Goal: Transaction & Acquisition: Purchase product/service

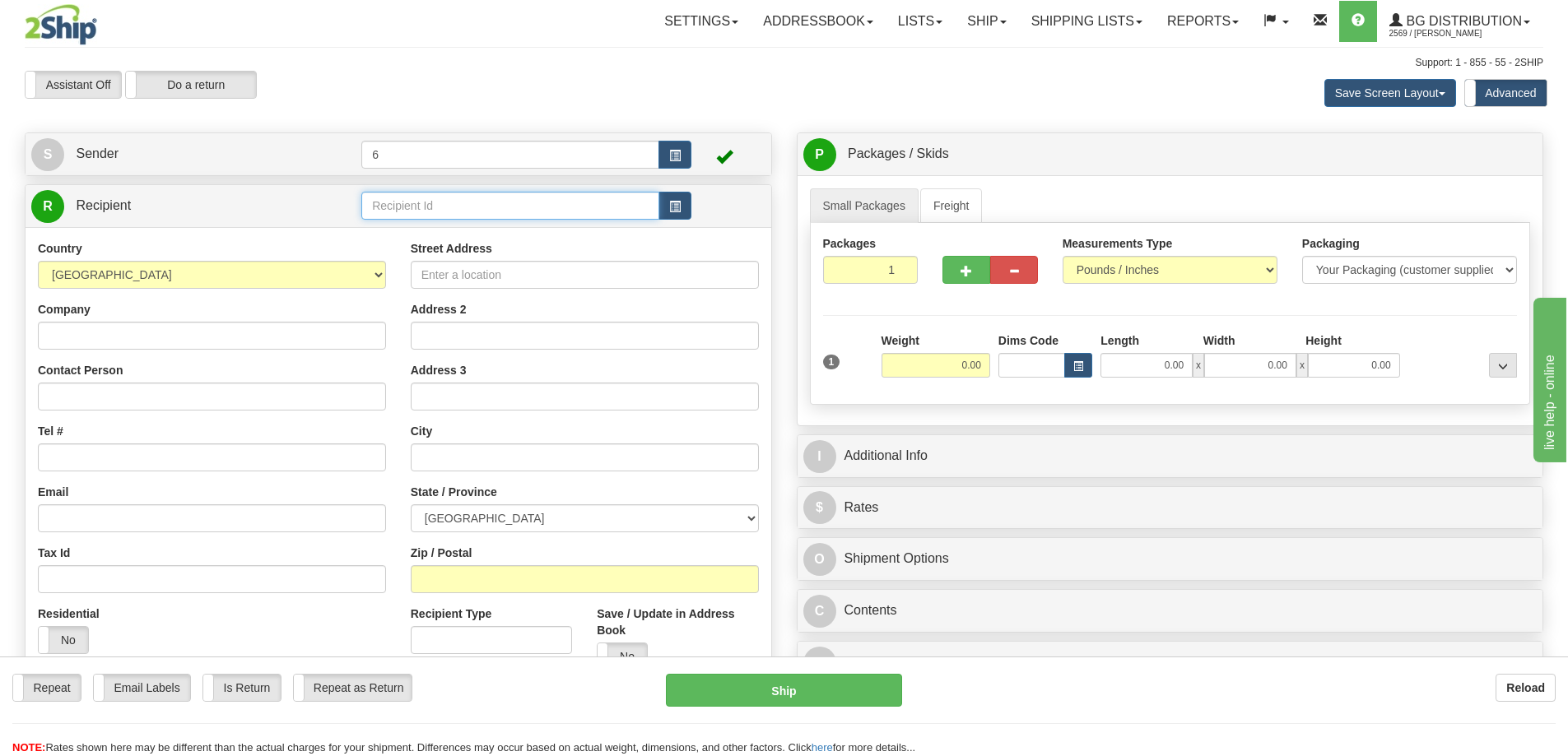
click at [401, 214] on input "text" at bounding box center [510, 205] width 298 height 28
drag, startPoint x: 401, startPoint y: 214, endPoint x: 398, endPoint y: 200, distance: 14.3
click at [399, 207] on input "text" at bounding box center [510, 205] width 298 height 28
type input "44001"
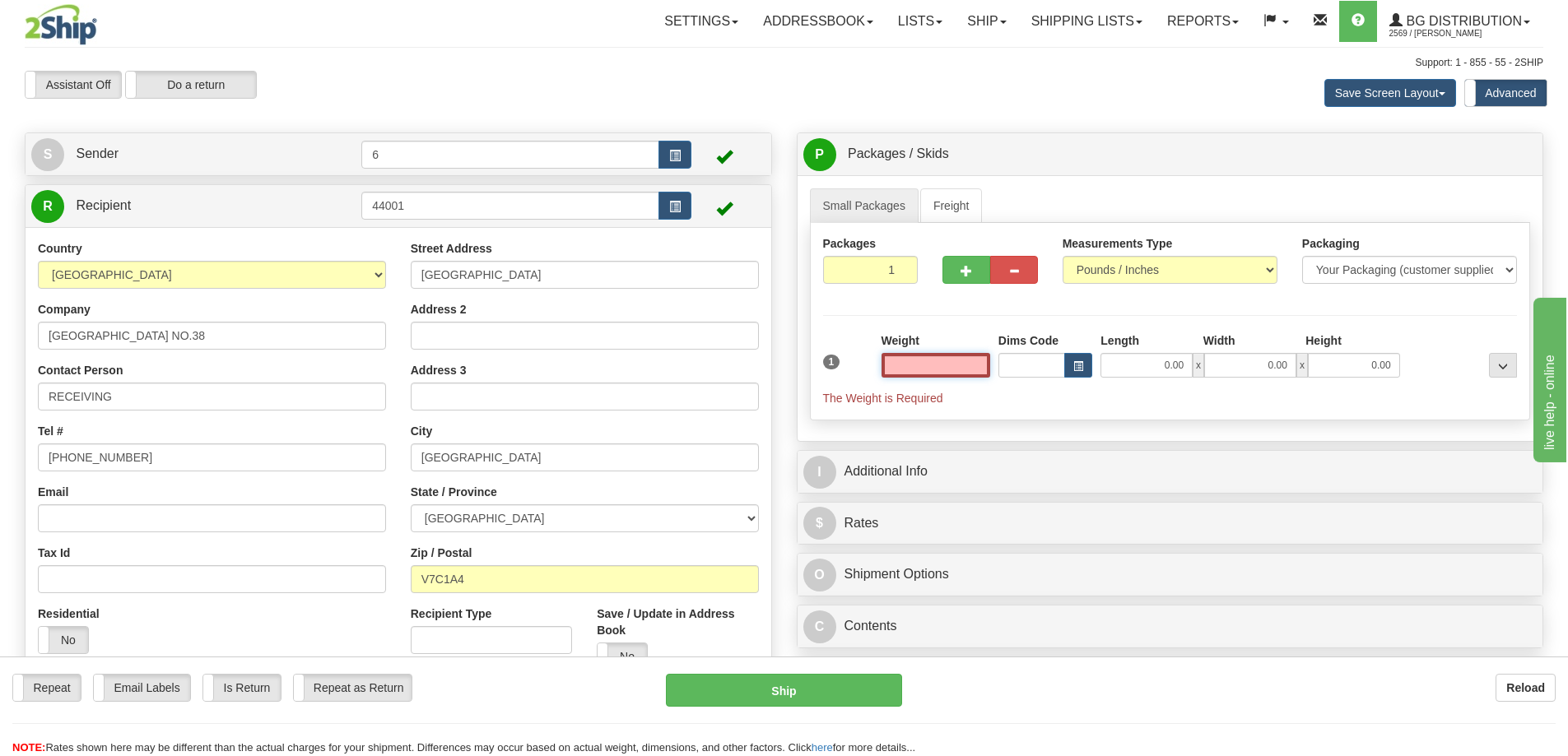
click at [922, 360] on input "text" at bounding box center [935, 365] width 108 height 25
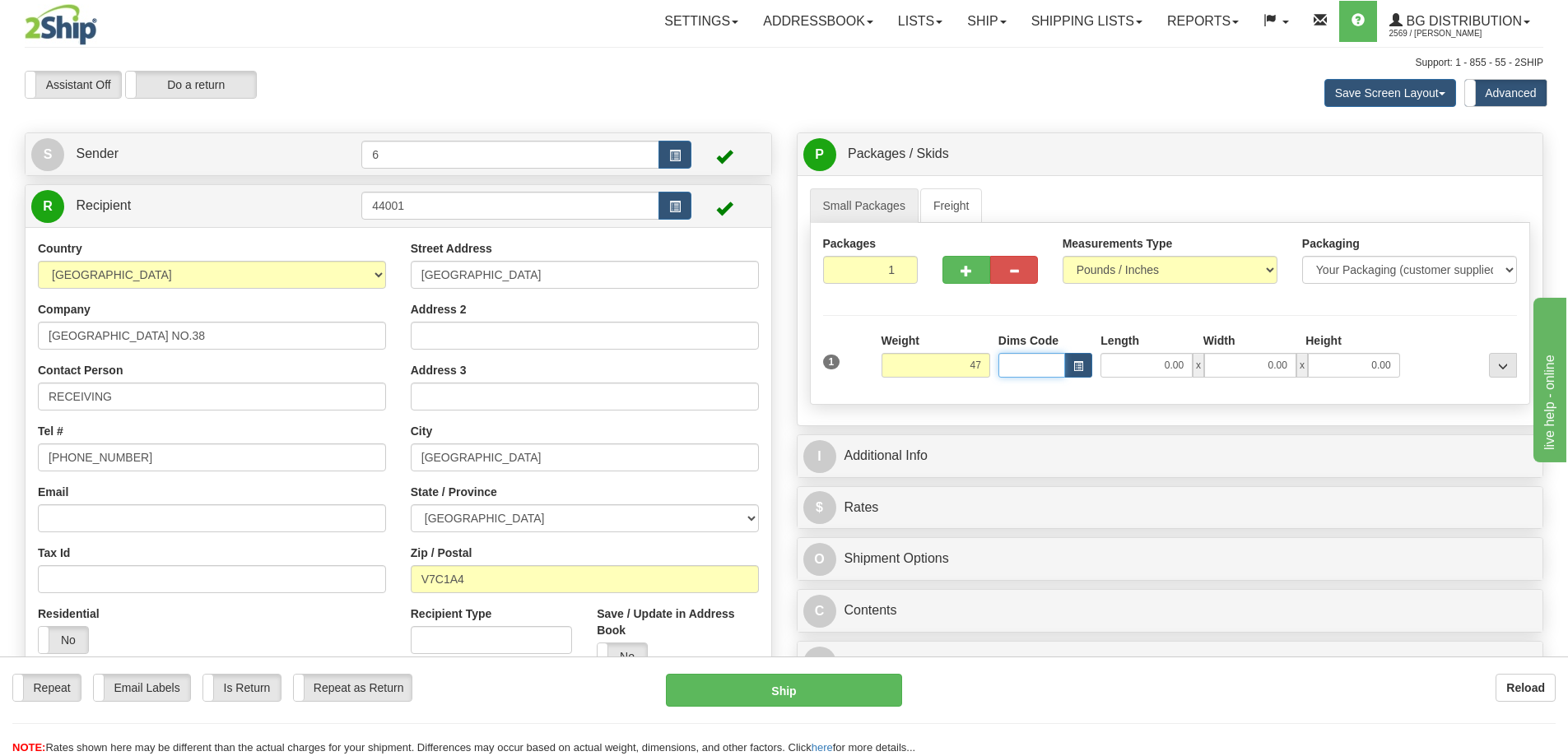
type input "47.00"
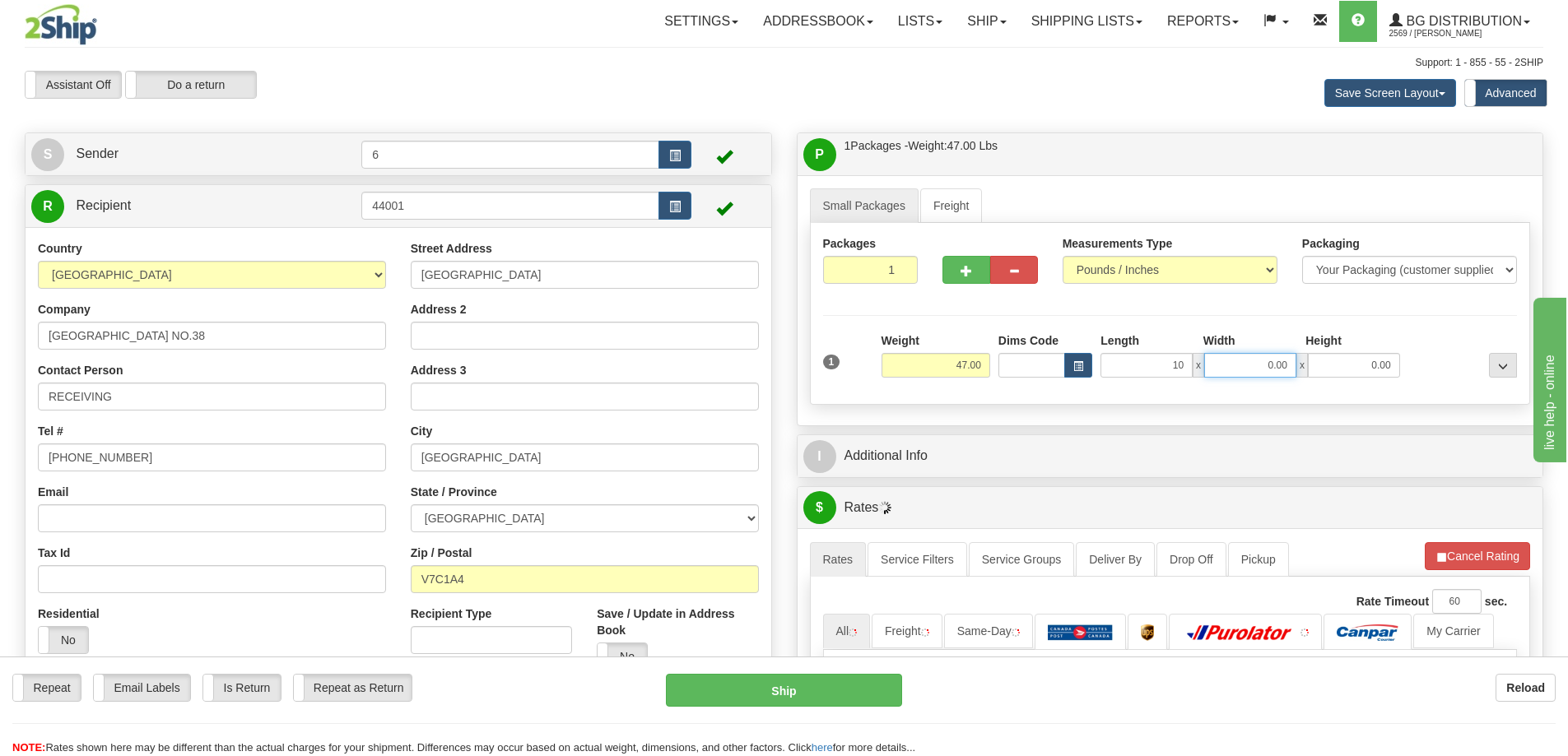
type input "10.00"
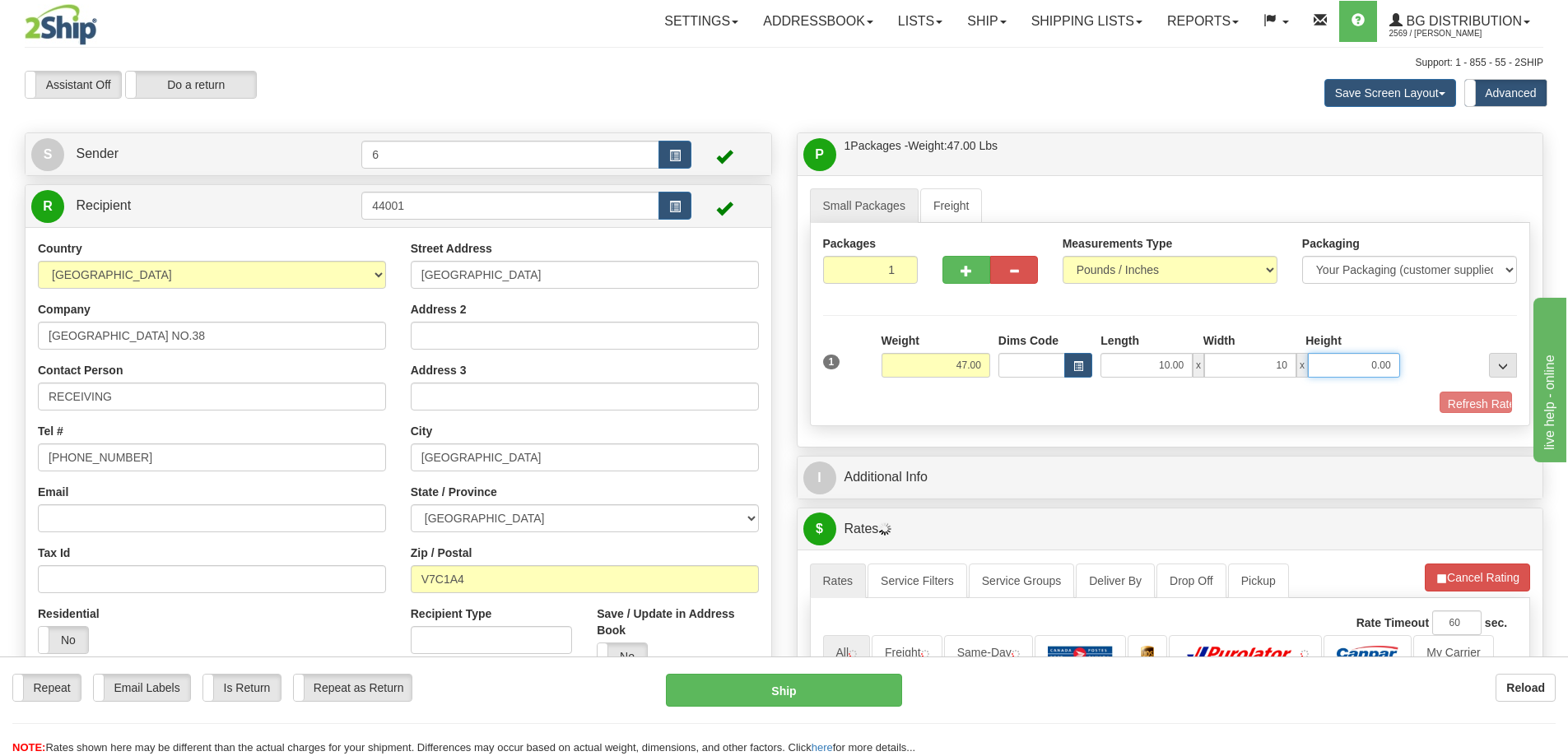
type input "10.00"
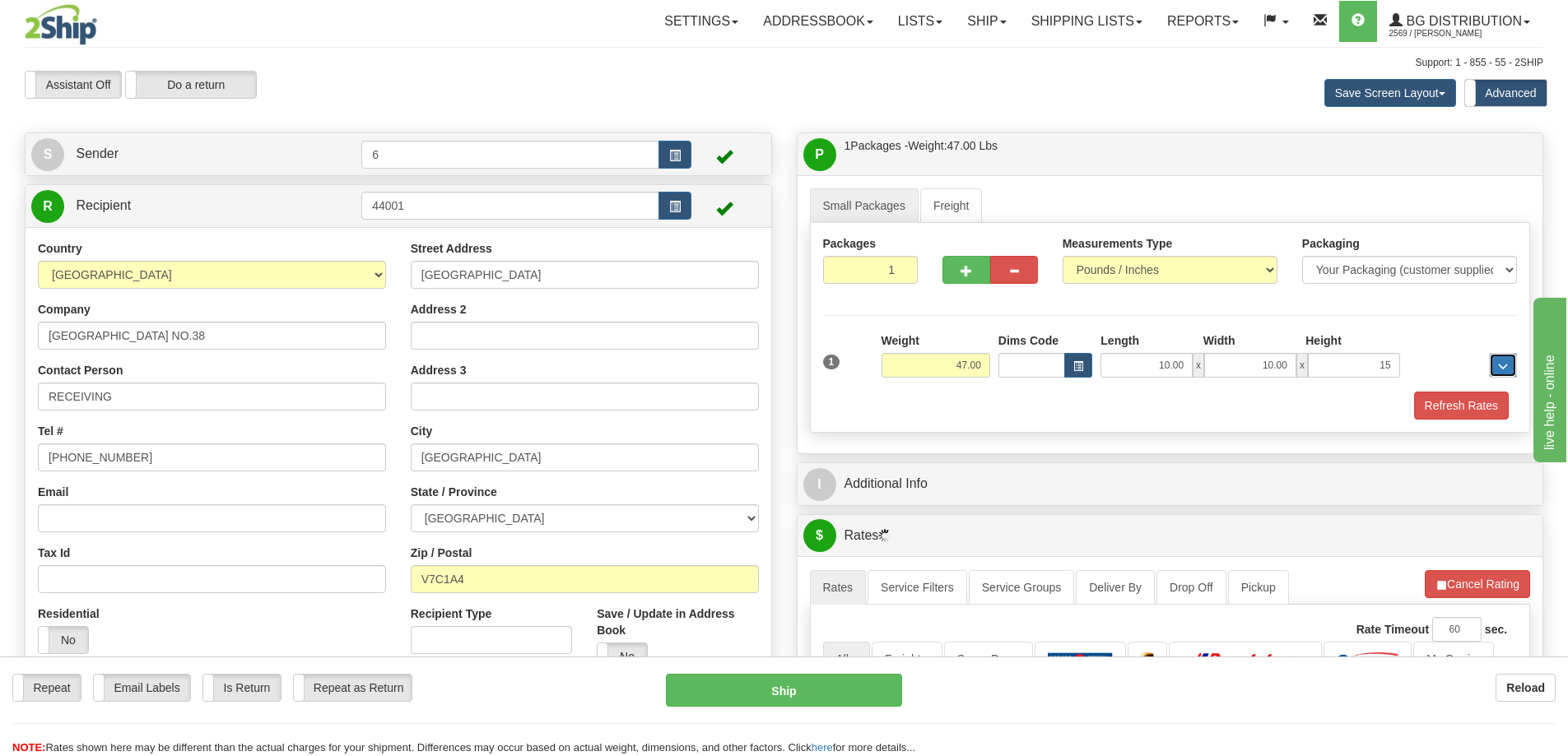
type input "15.00"
click at [1438, 408] on button "Refresh Rates" at bounding box center [1461, 405] width 95 height 28
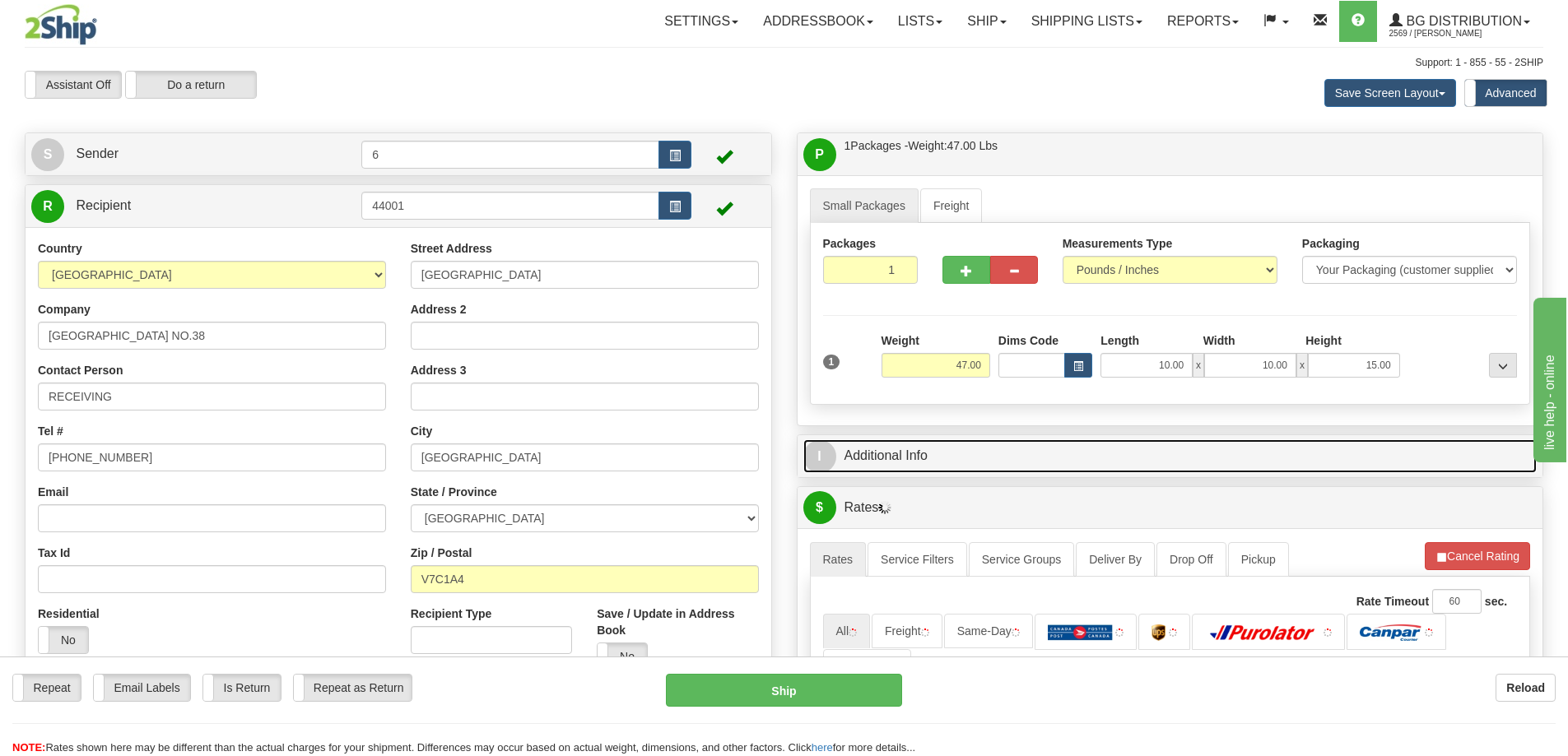
click at [1373, 456] on link "I Additional Info" at bounding box center [1170, 457] width 734 height 34
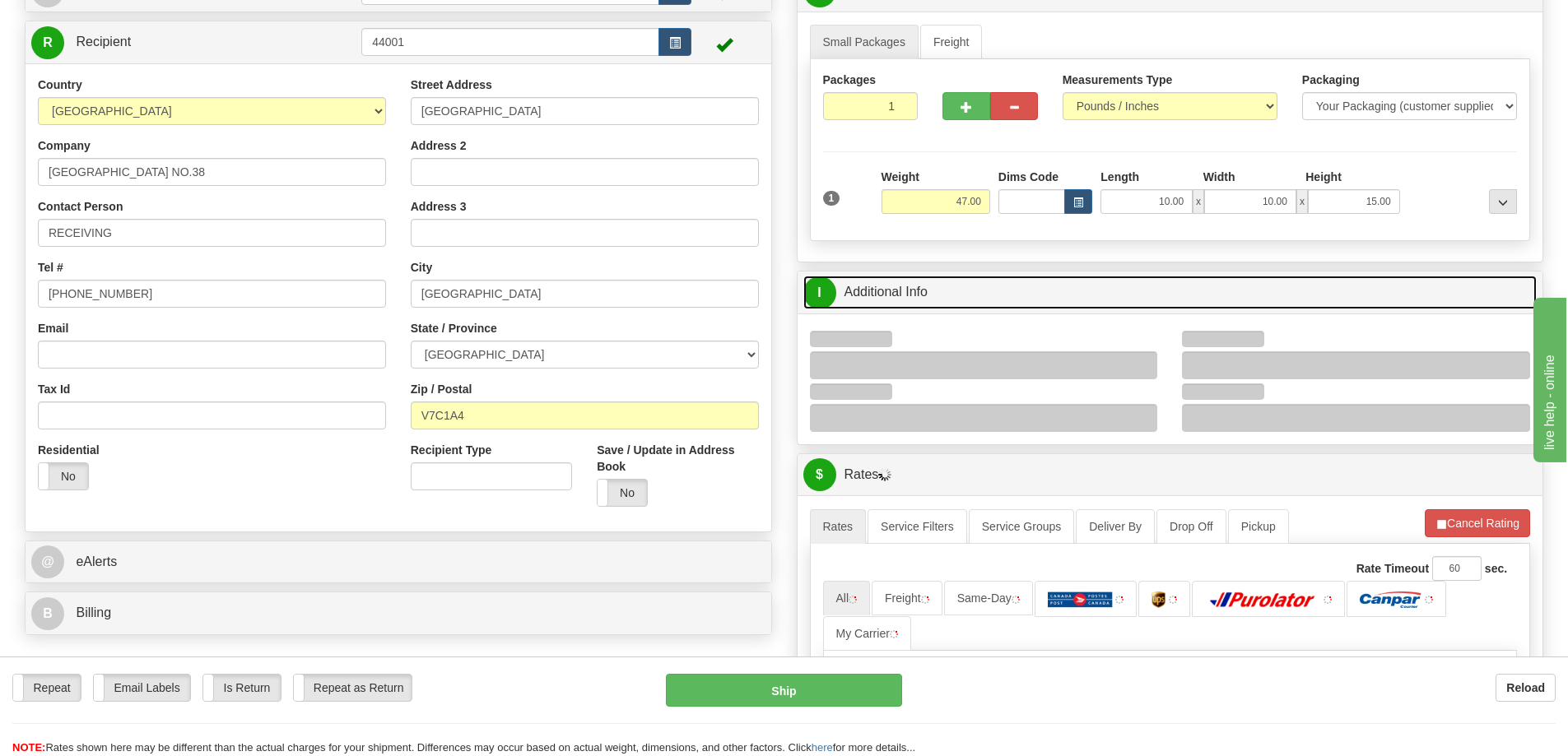
scroll to position [164, 0]
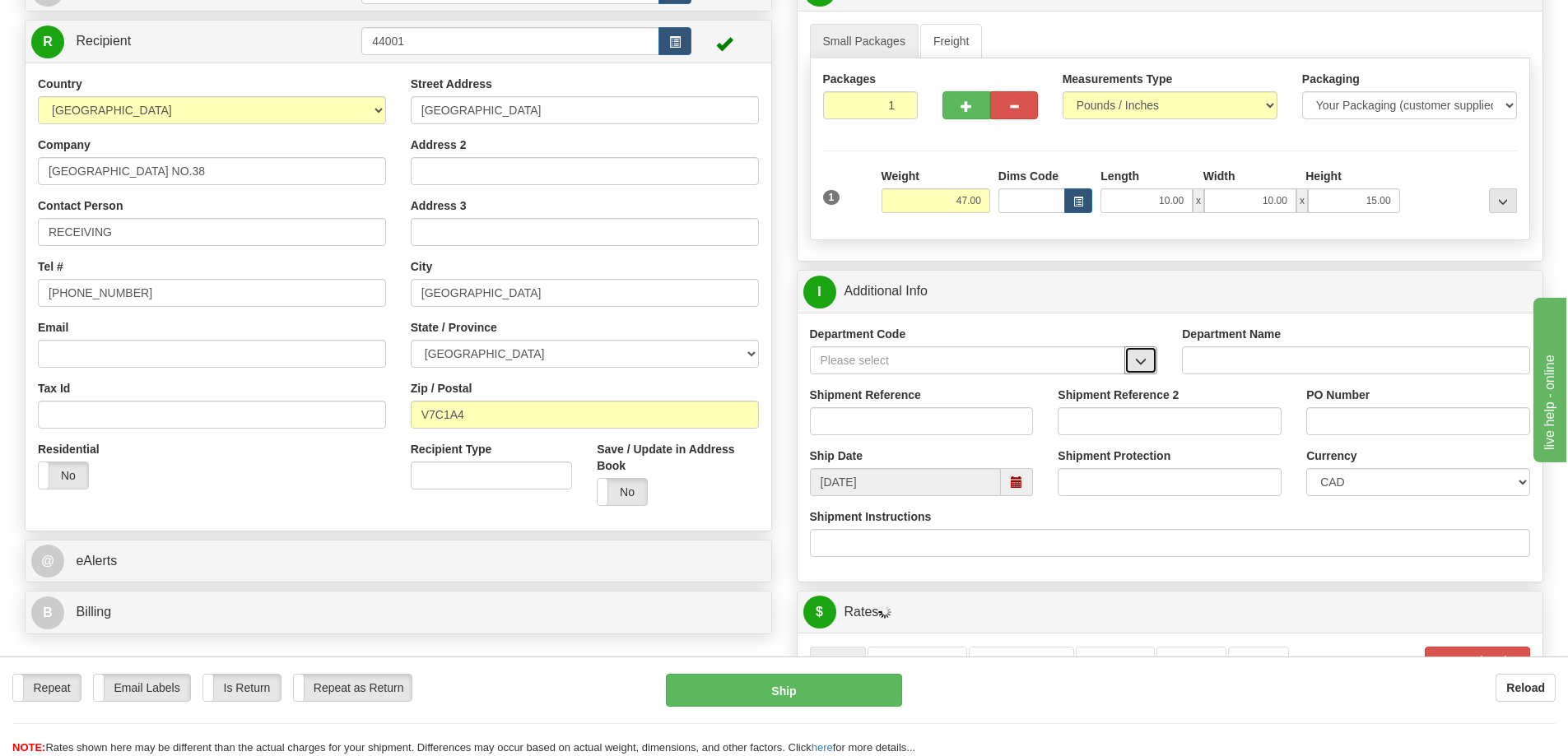
click at [1144, 365] on span "button" at bounding box center [1140, 362] width 12 height 11
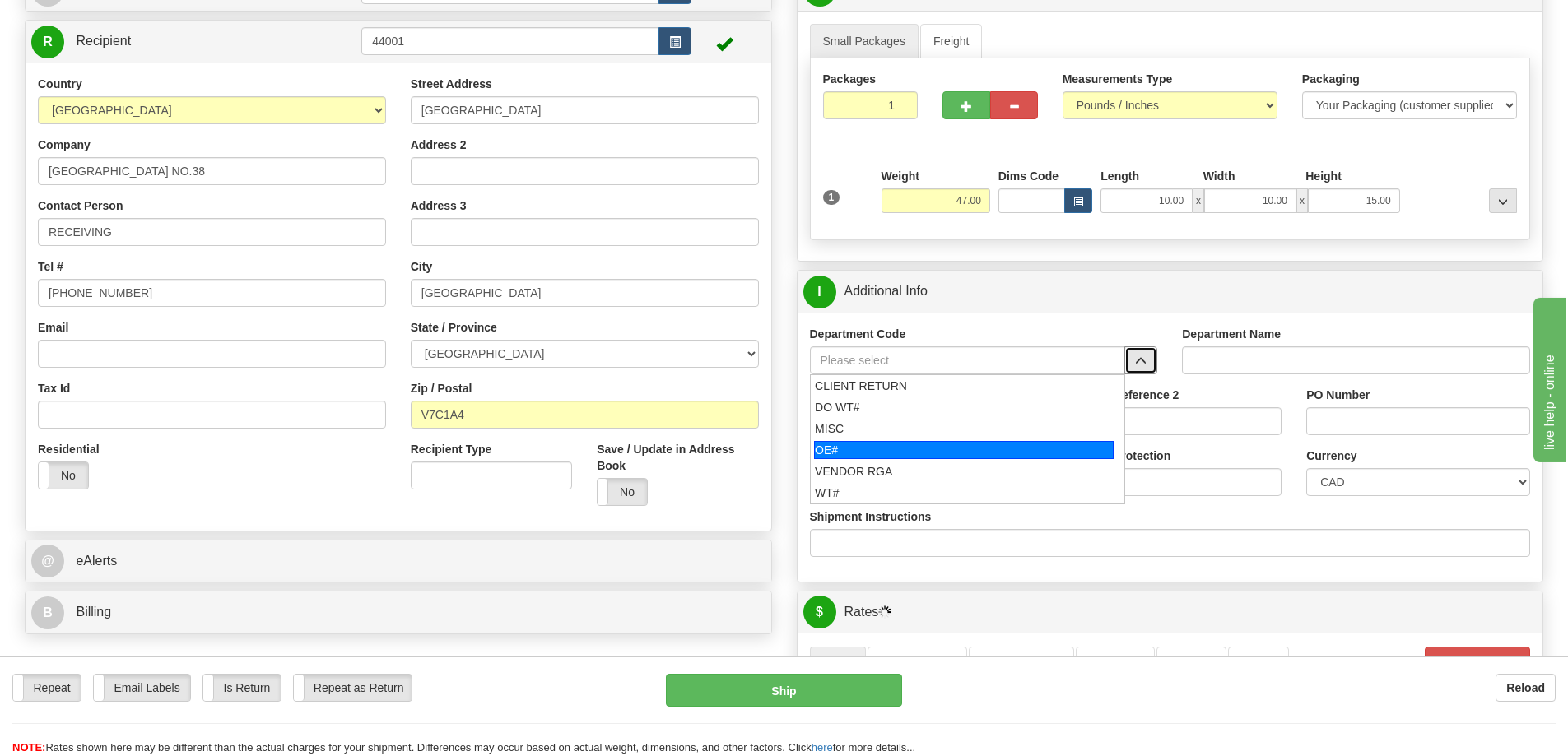
click at [898, 451] on div "OE#" at bounding box center [963, 450] width 299 height 18
type input "OE#"
type input "ORDERS"
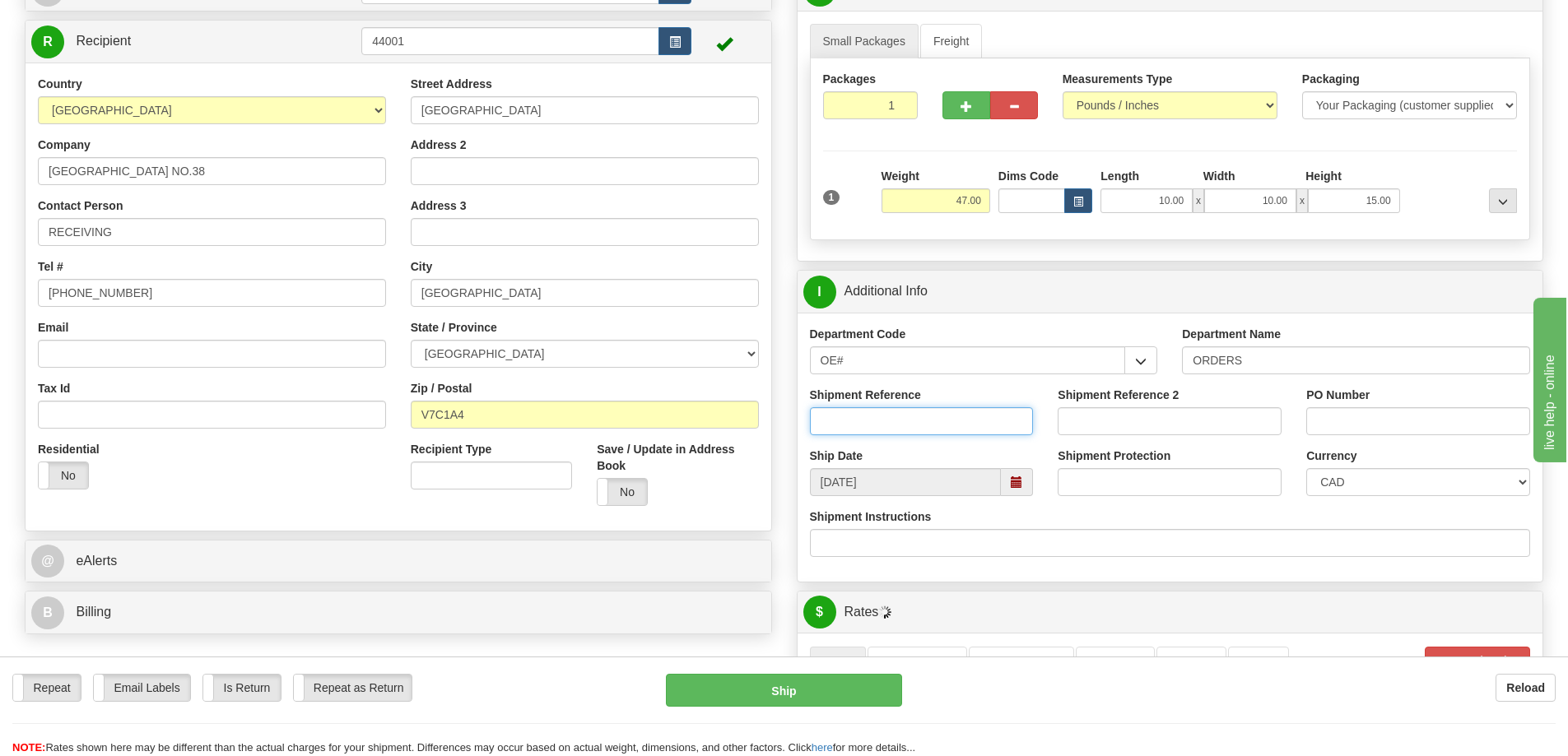
click at [893, 420] on input "Shipment Reference" at bounding box center [922, 421] width 224 height 28
type input "60033666-00"
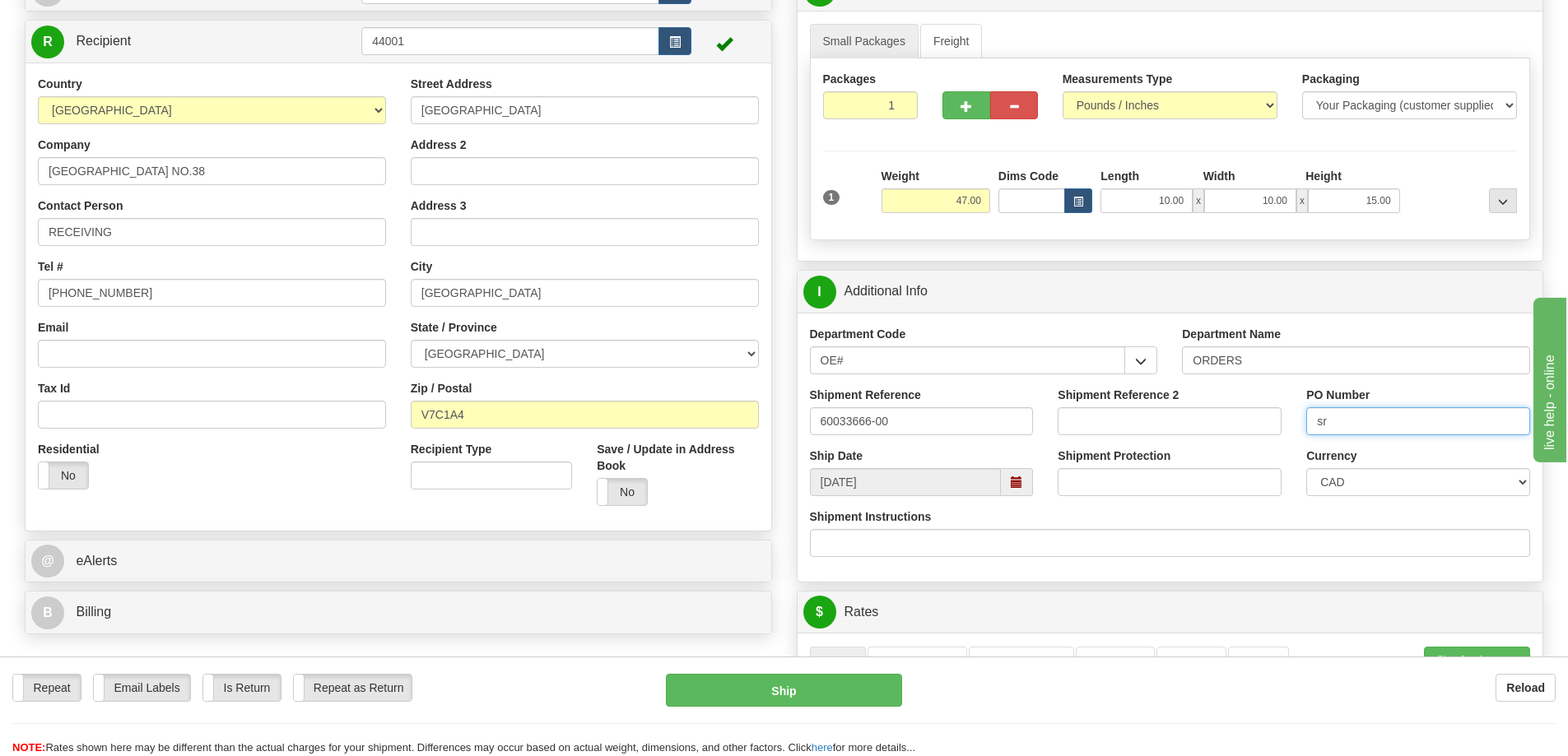
type input "s"
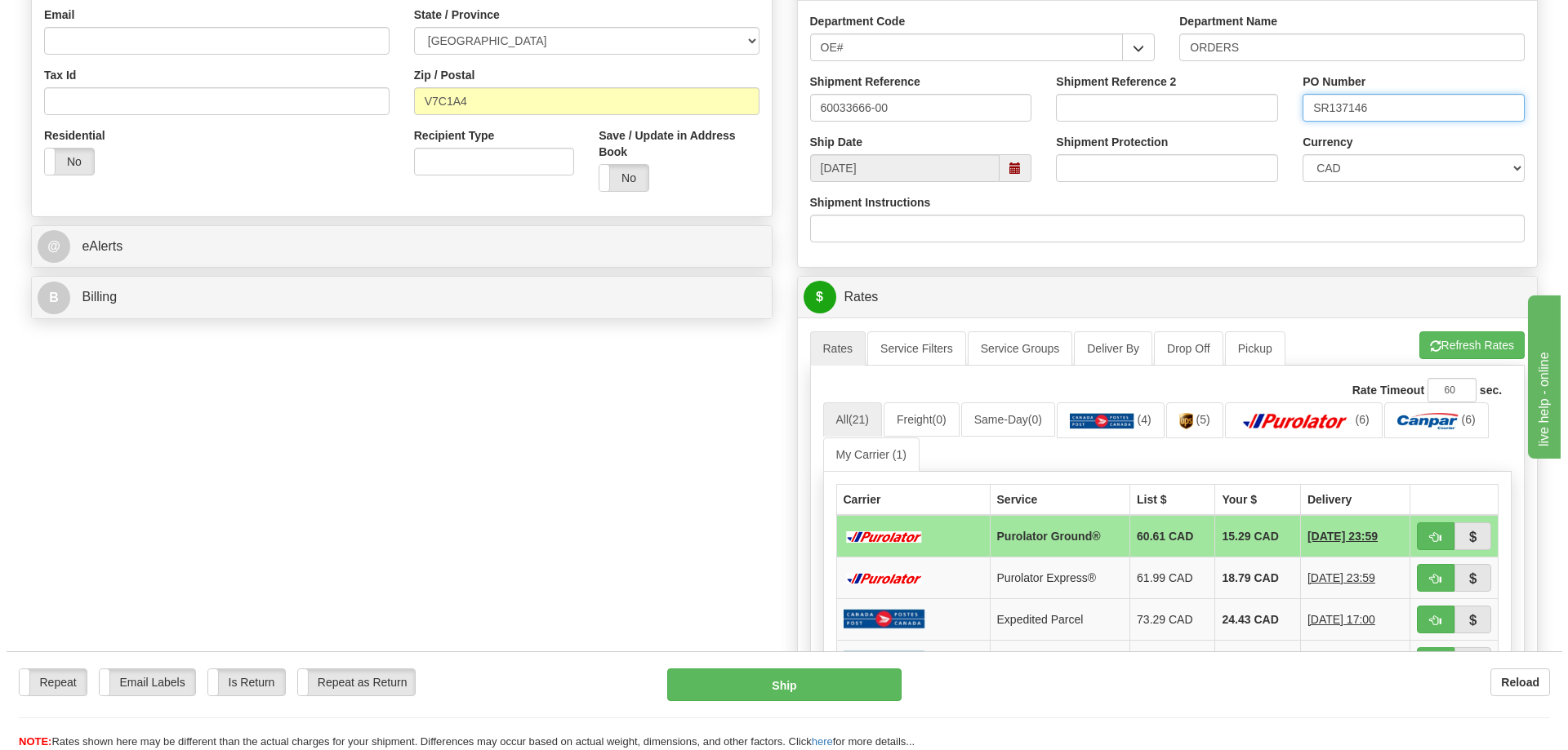
scroll to position [571, 0]
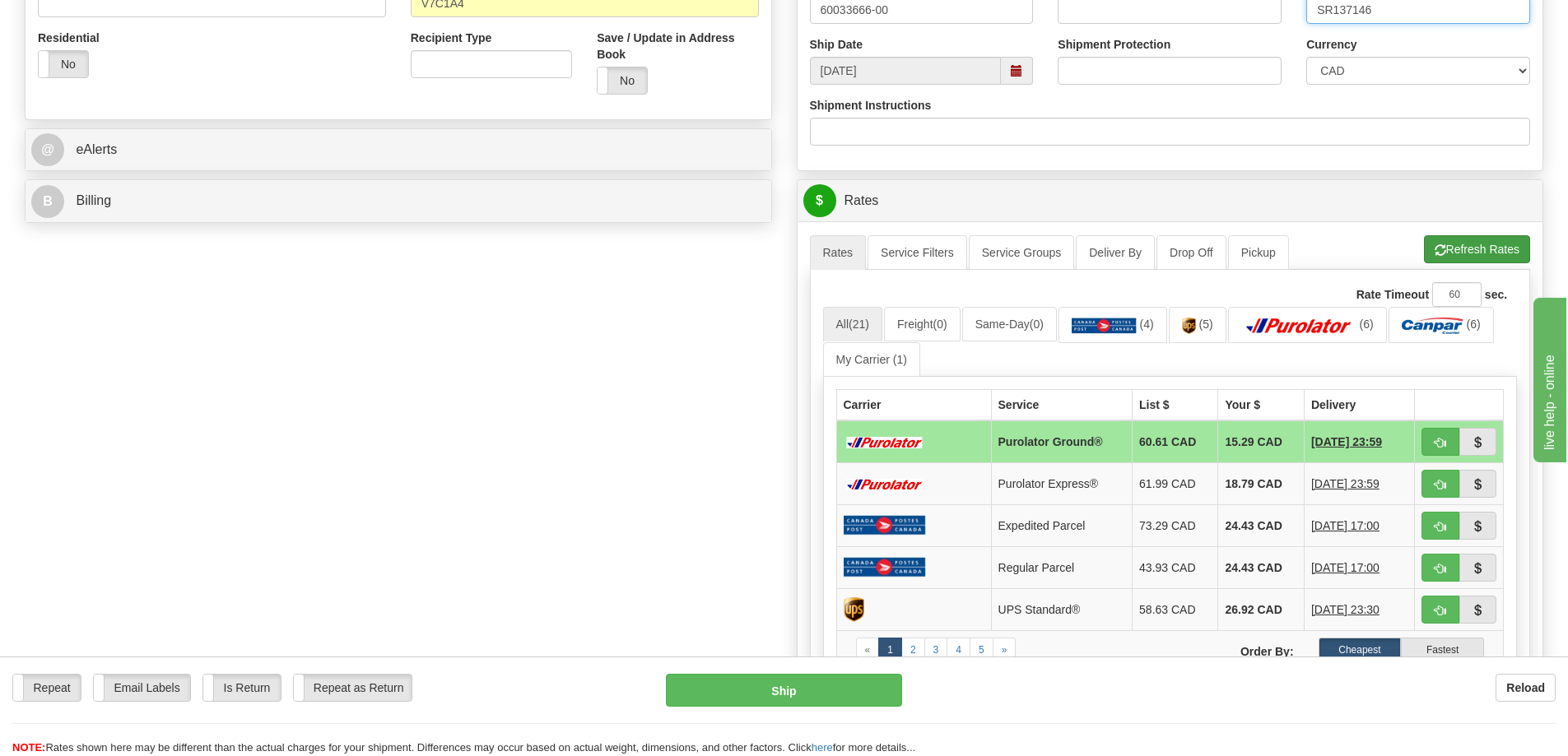
type input "SR137146"
click at [1452, 246] on button "Refresh Rates" at bounding box center [1477, 249] width 107 height 28
click at [1447, 450] on button "button" at bounding box center [1440, 442] width 38 height 28
type input "260"
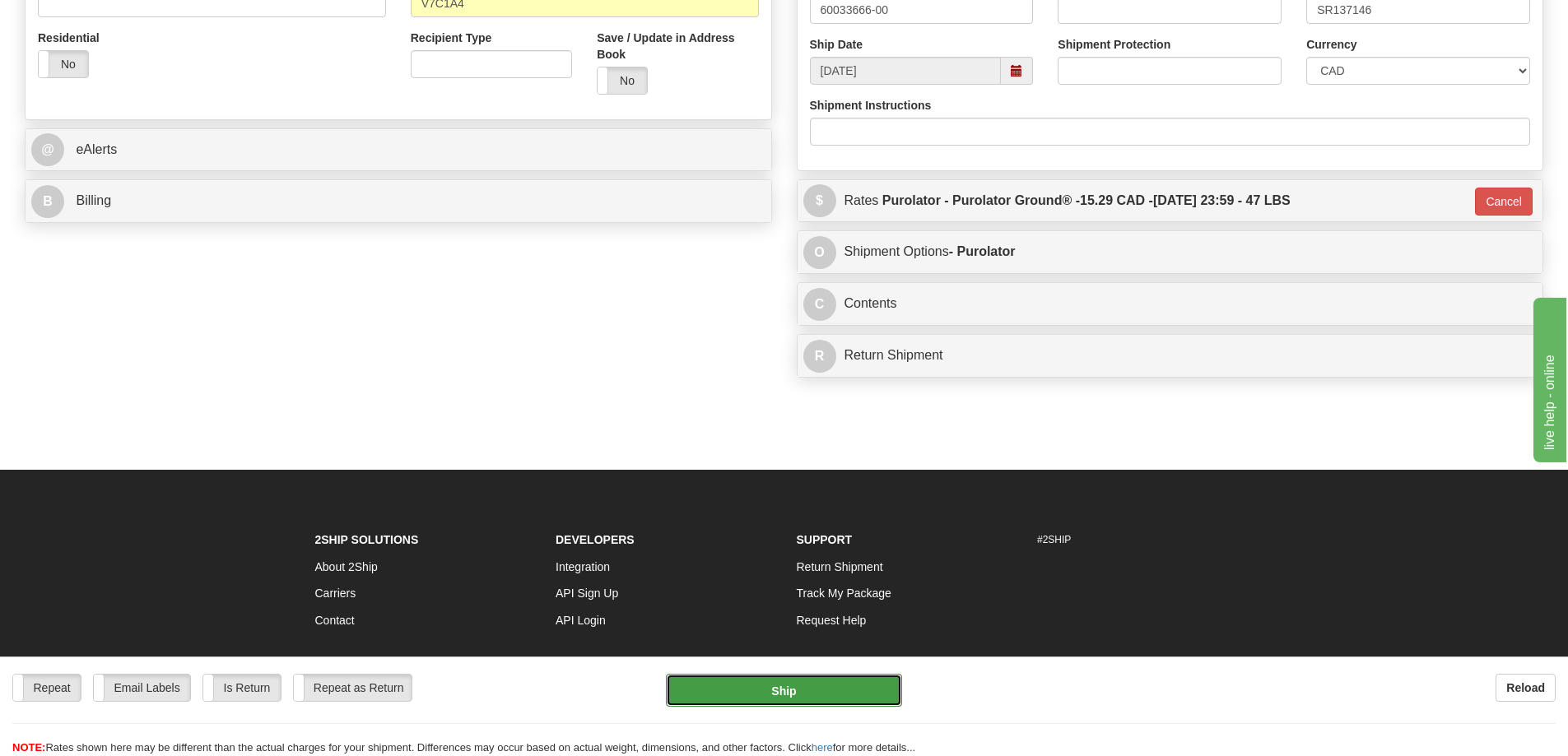
click at [809, 690] on button "Ship" at bounding box center [784, 690] width 236 height 33
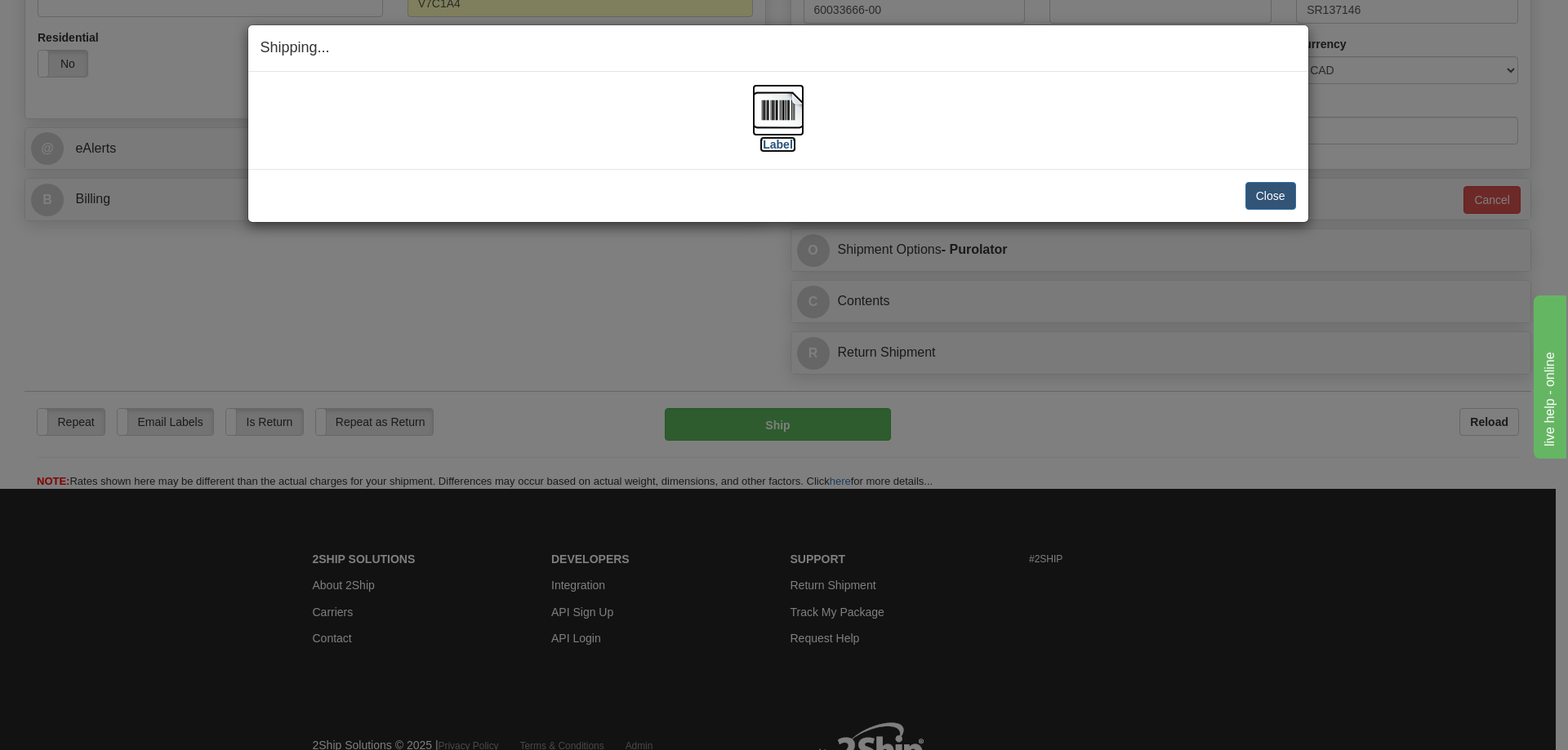
click at [784, 150] on label "[Label]" at bounding box center [778, 145] width 38 height 17
